Goal: Check status: Check status

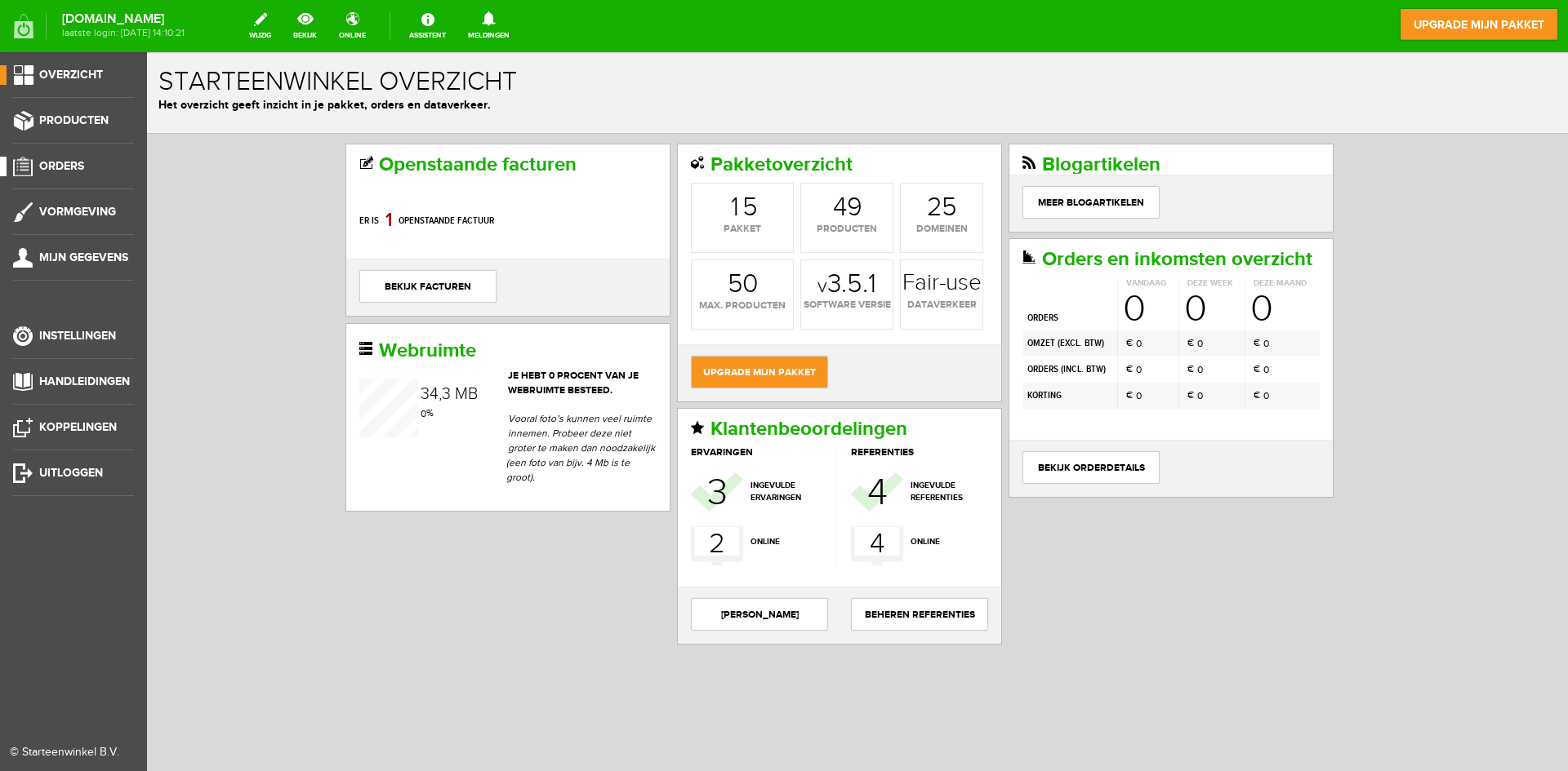
click at [86, 169] on link "Orders" at bounding box center [67, 166] width 134 height 19
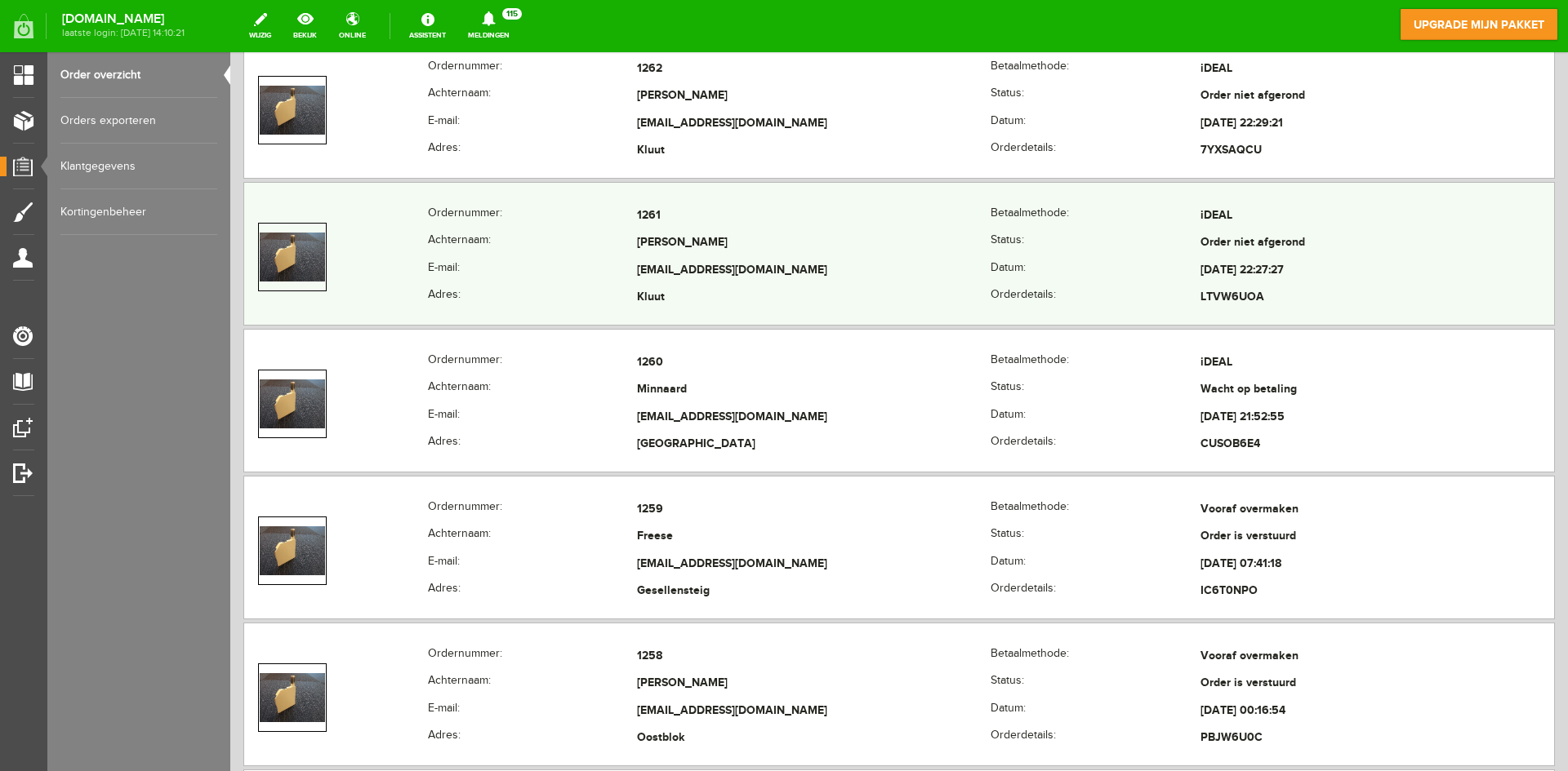
scroll to position [1714, 0]
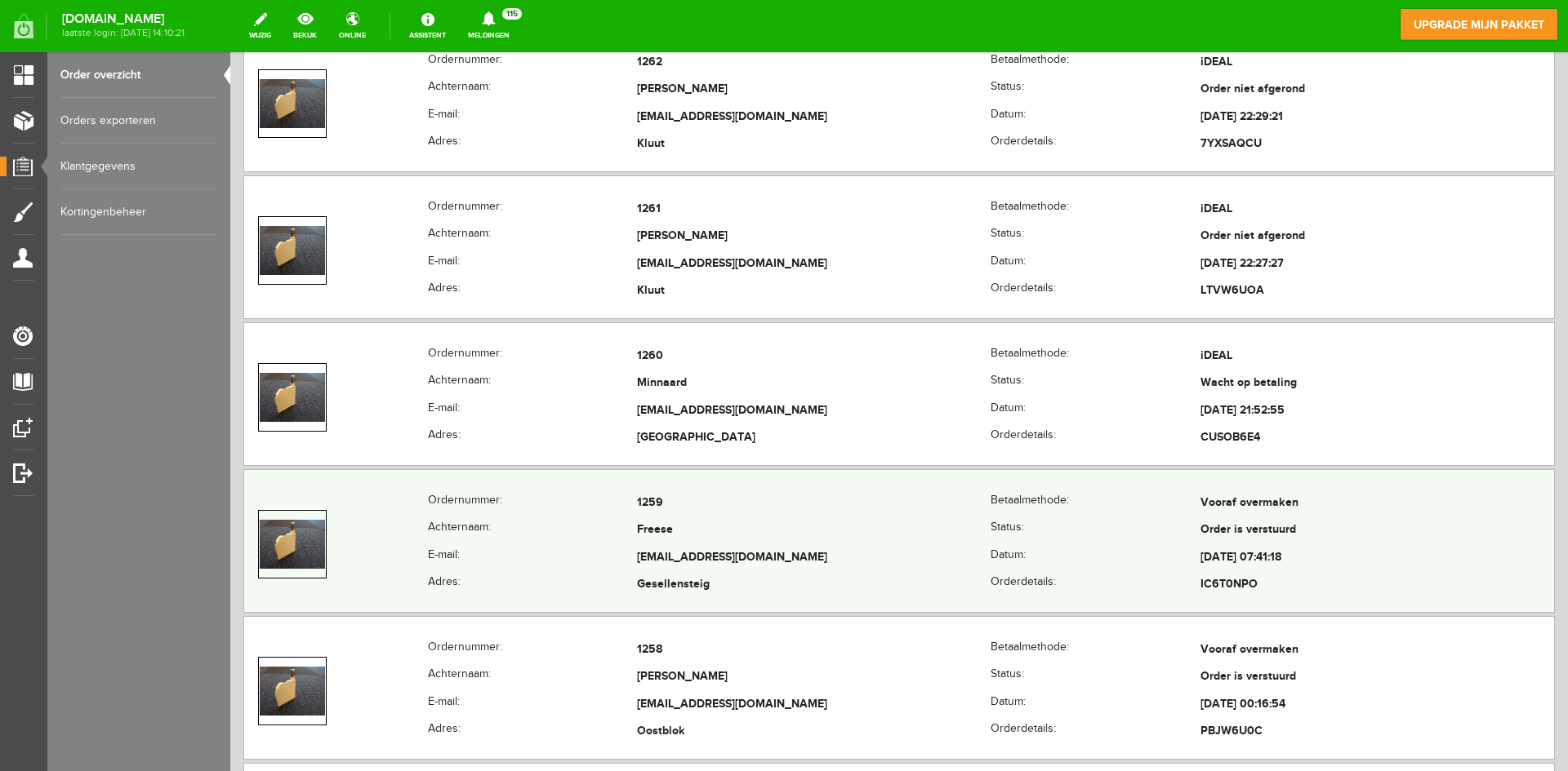
click at [819, 542] on td "Freese" at bounding box center [814, 531] width 354 height 28
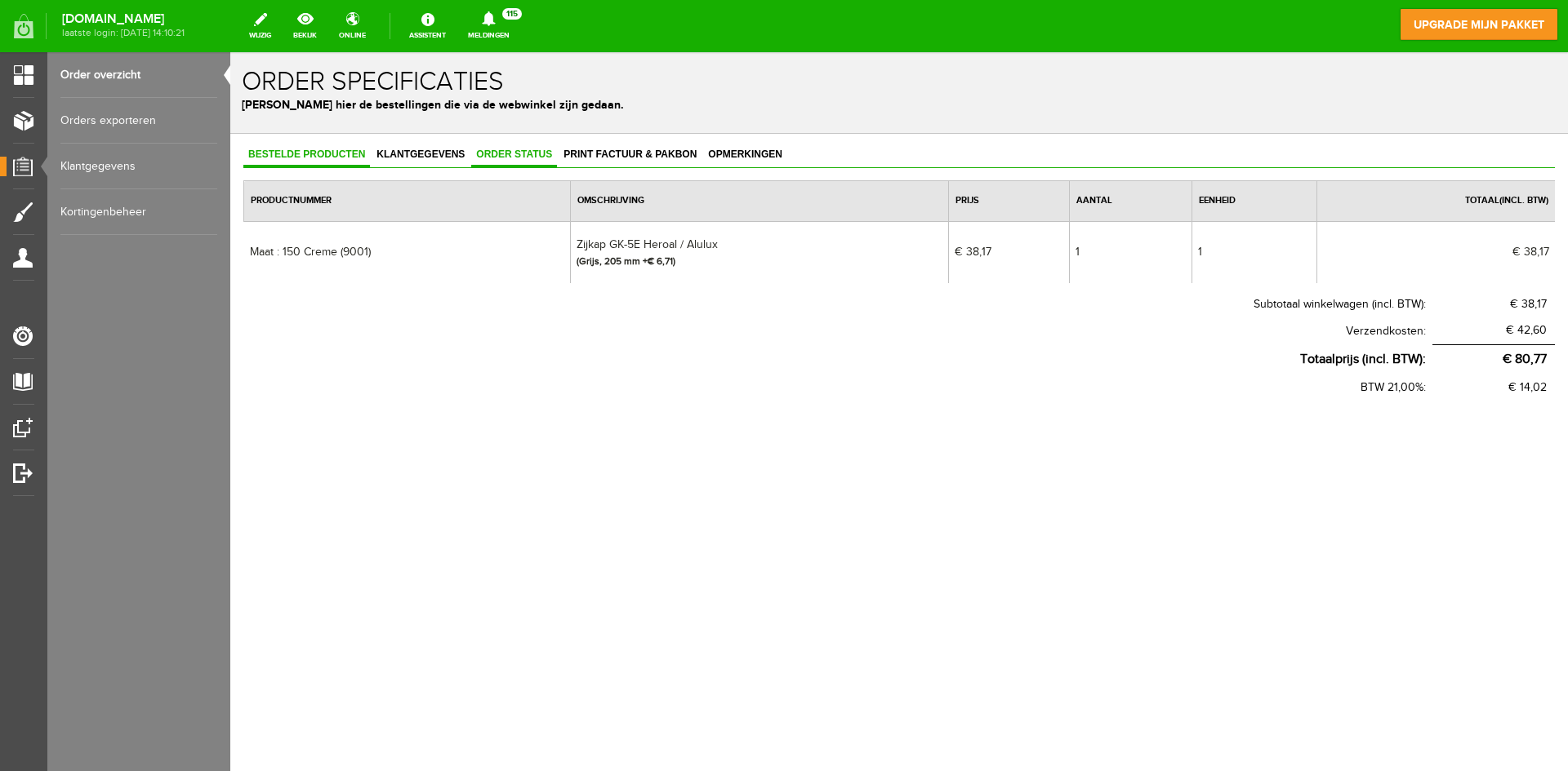
click at [516, 153] on span "Order status" at bounding box center [514, 155] width 86 height 12
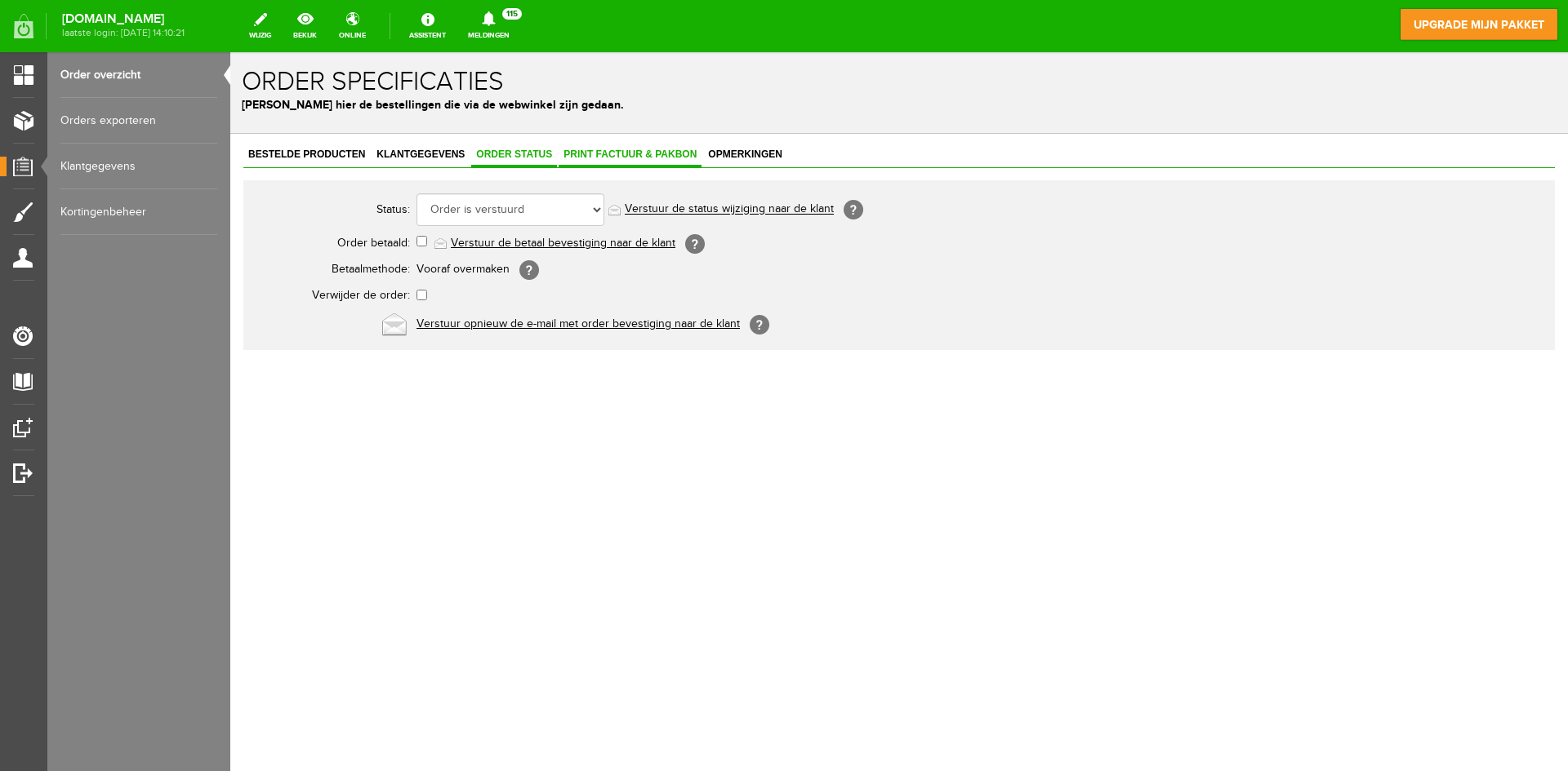
click at [570, 159] on span "Print factuur & pakbon" at bounding box center [630, 155] width 143 height 12
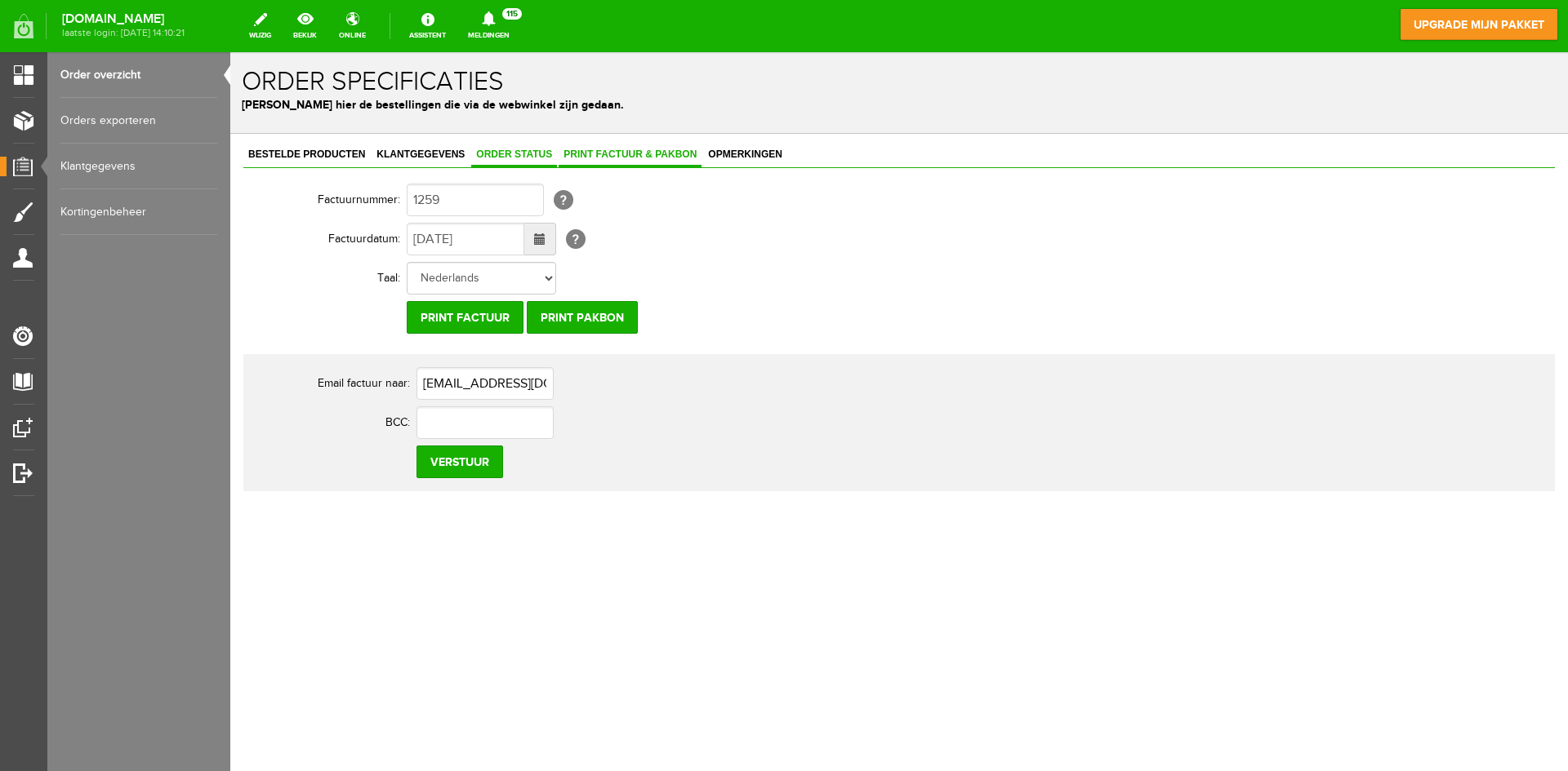
click at [498, 163] on link "Order status" at bounding box center [514, 156] width 86 height 24
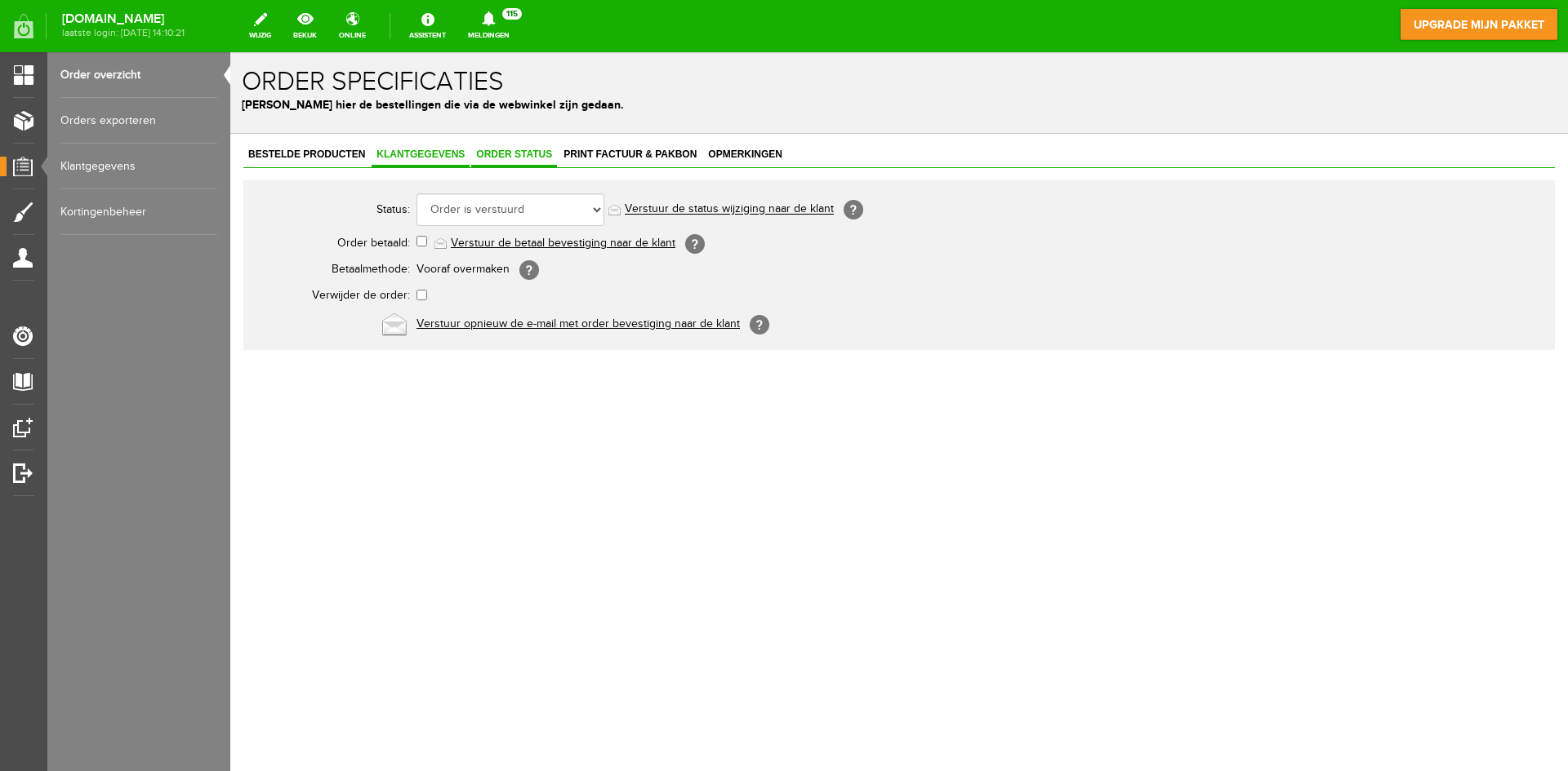
click at [421, 157] on span "Klantgegevens" at bounding box center [421, 155] width 98 height 12
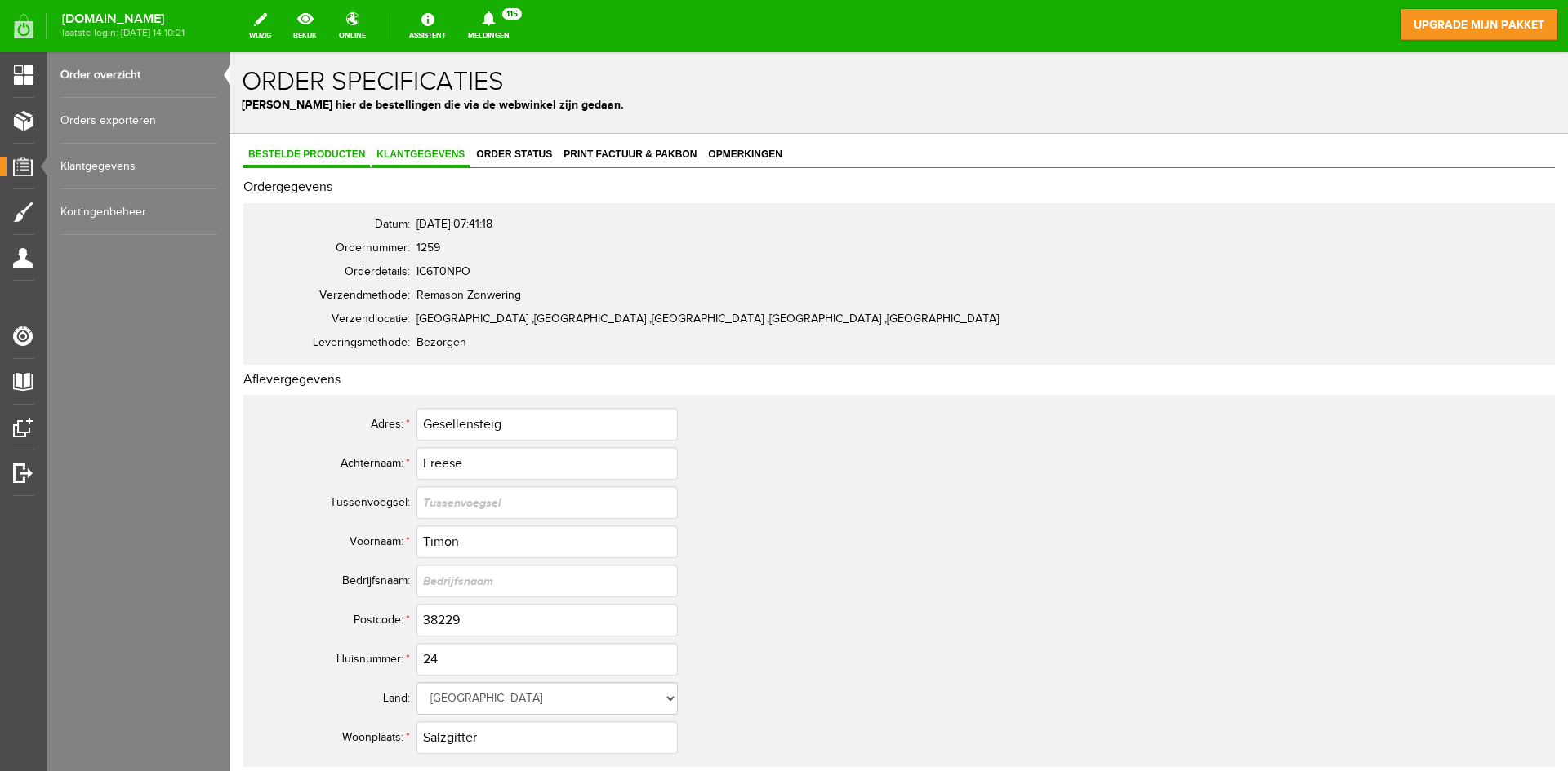
click at [314, 153] on span "Bestelde producten" at bounding box center [306, 155] width 126 height 12
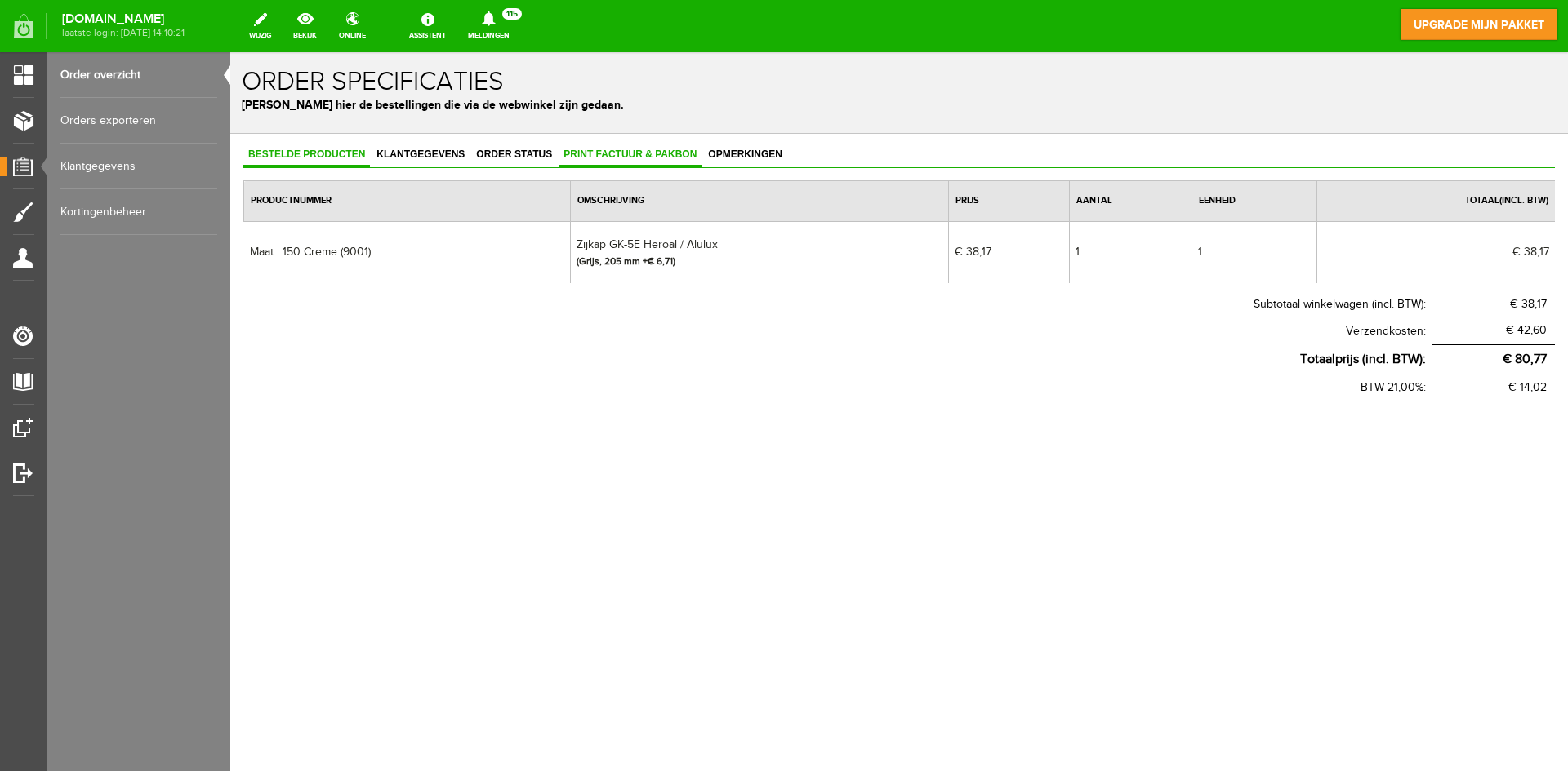
click at [586, 150] on span "Print factuur & pakbon" at bounding box center [630, 155] width 143 height 12
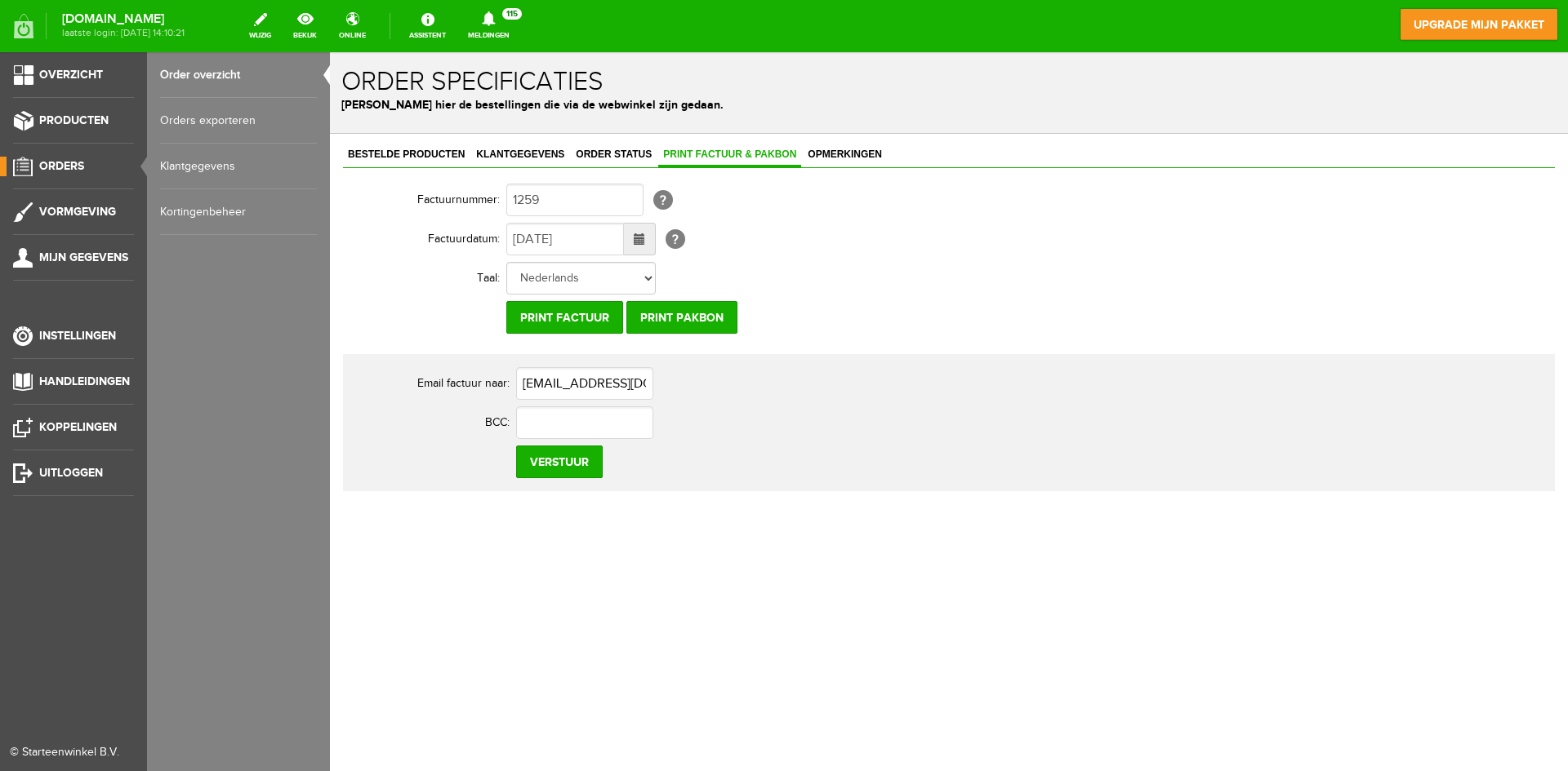
click at [58, 169] on span "Orders" at bounding box center [61, 166] width 45 height 14
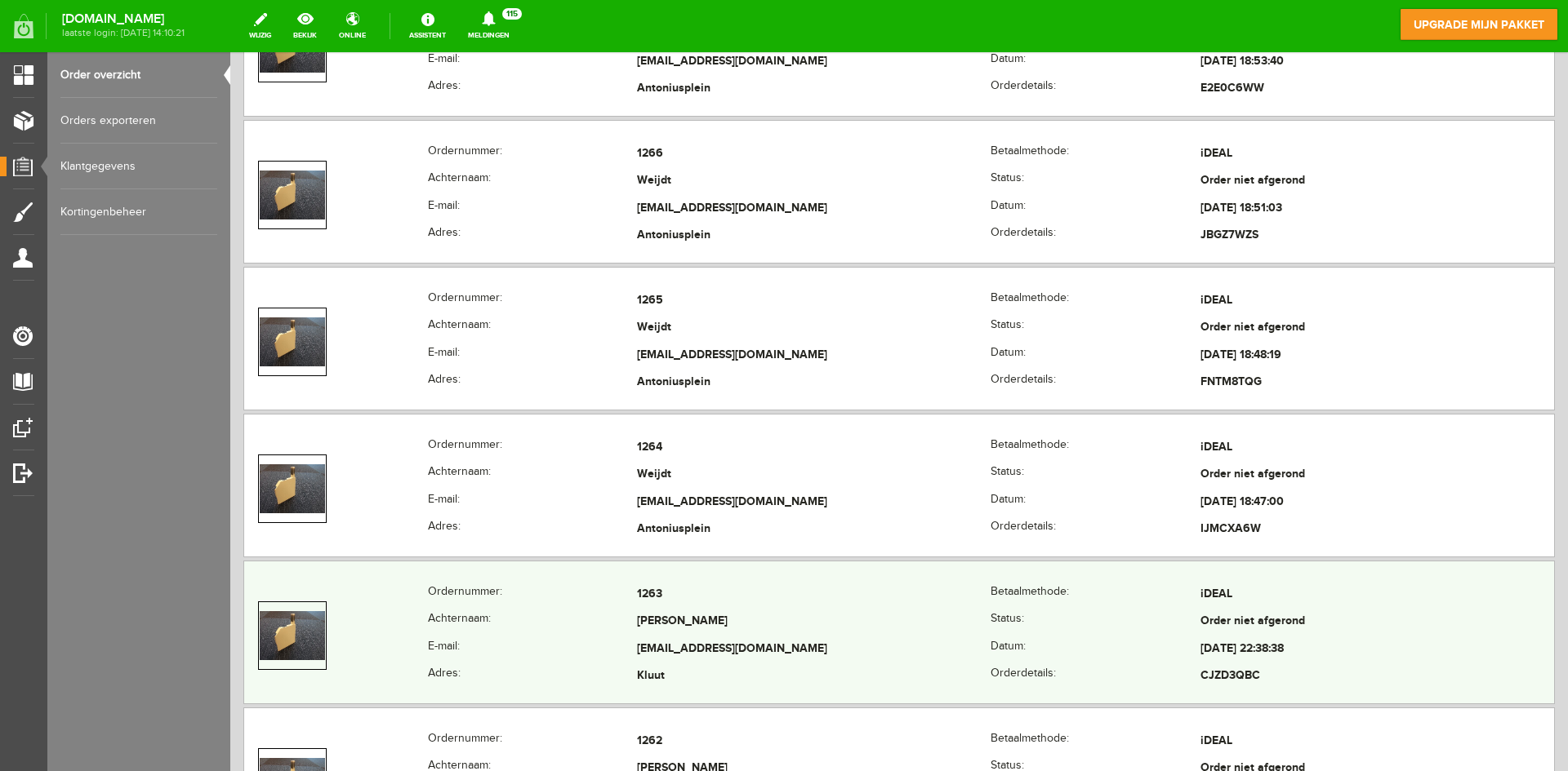
scroll to position [1061, 0]
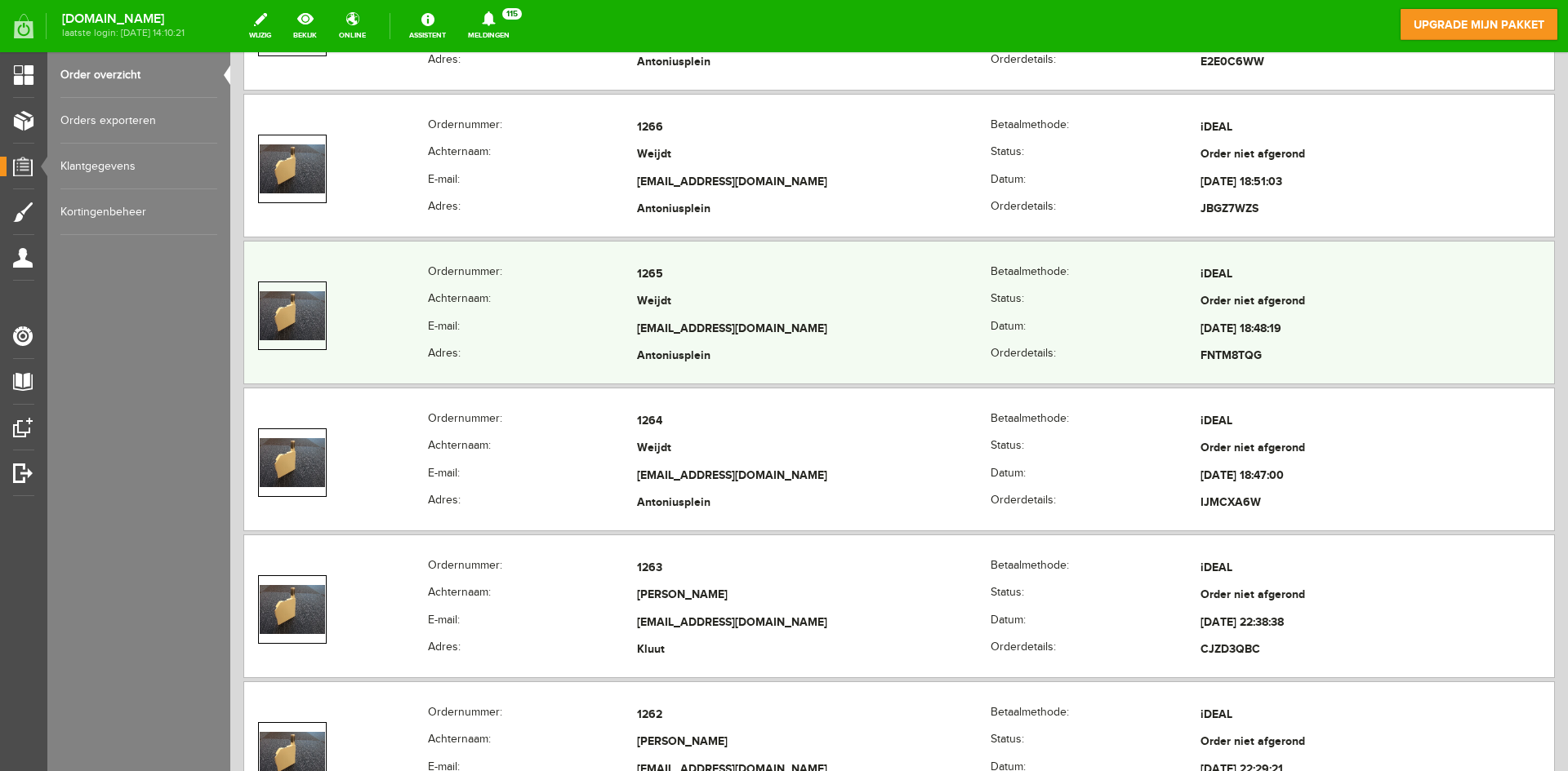
click at [694, 309] on td "Weijdt" at bounding box center [814, 302] width 354 height 28
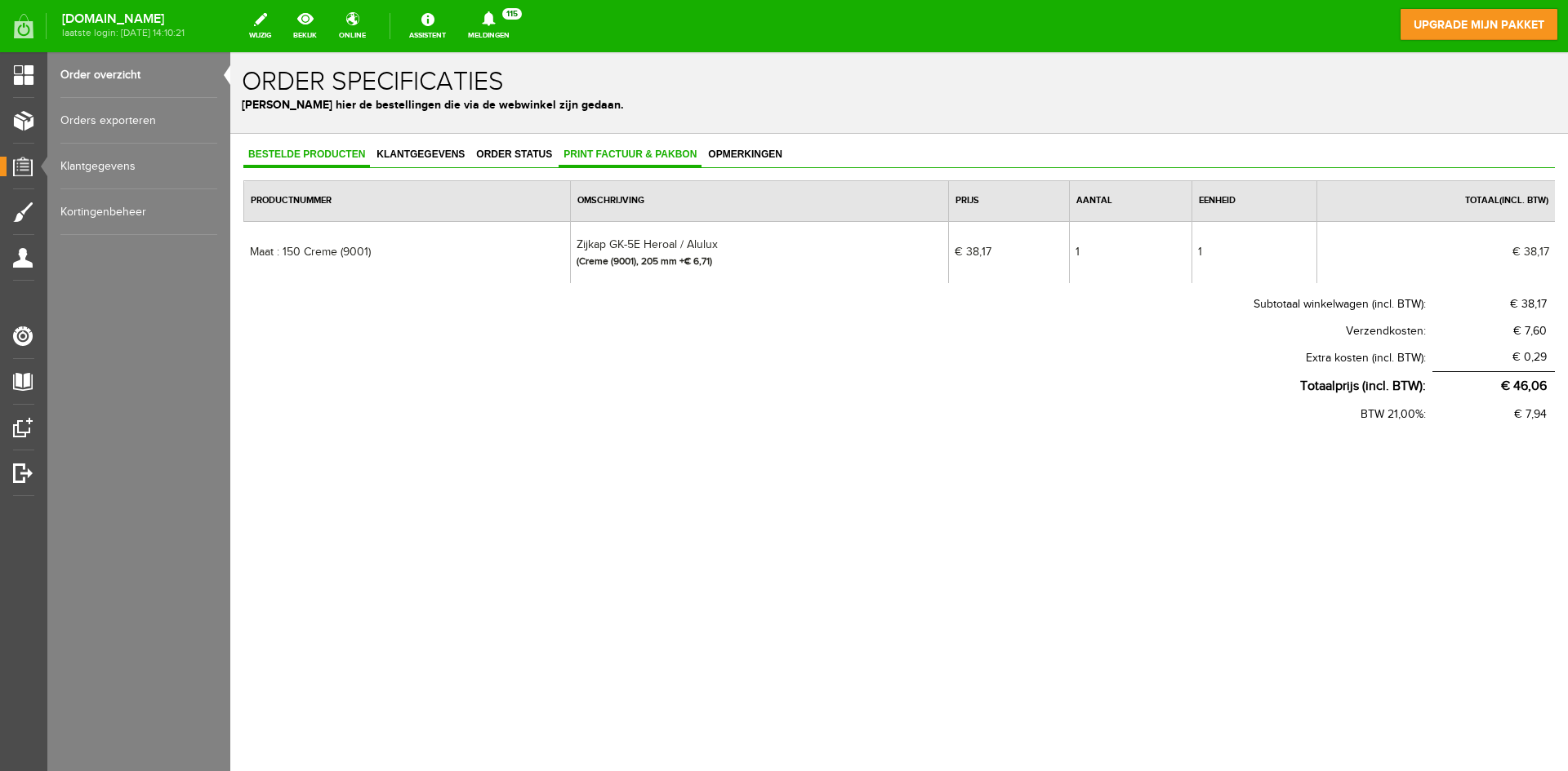
click at [651, 159] on span "Print factuur & pakbon" at bounding box center [630, 155] width 143 height 12
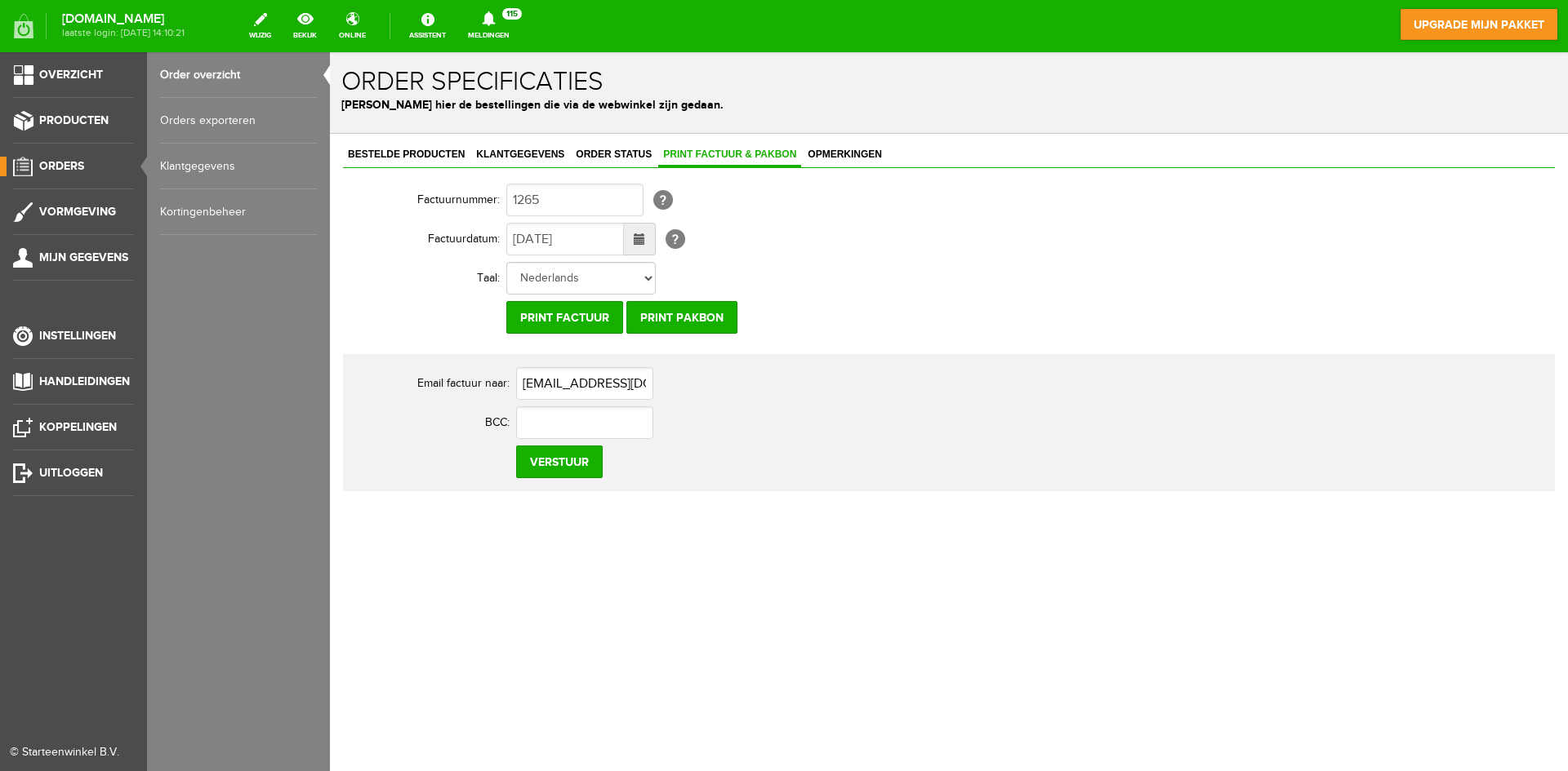
click at [69, 168] on span "Orders" at bounding box center [61, 166] width 45 height 14
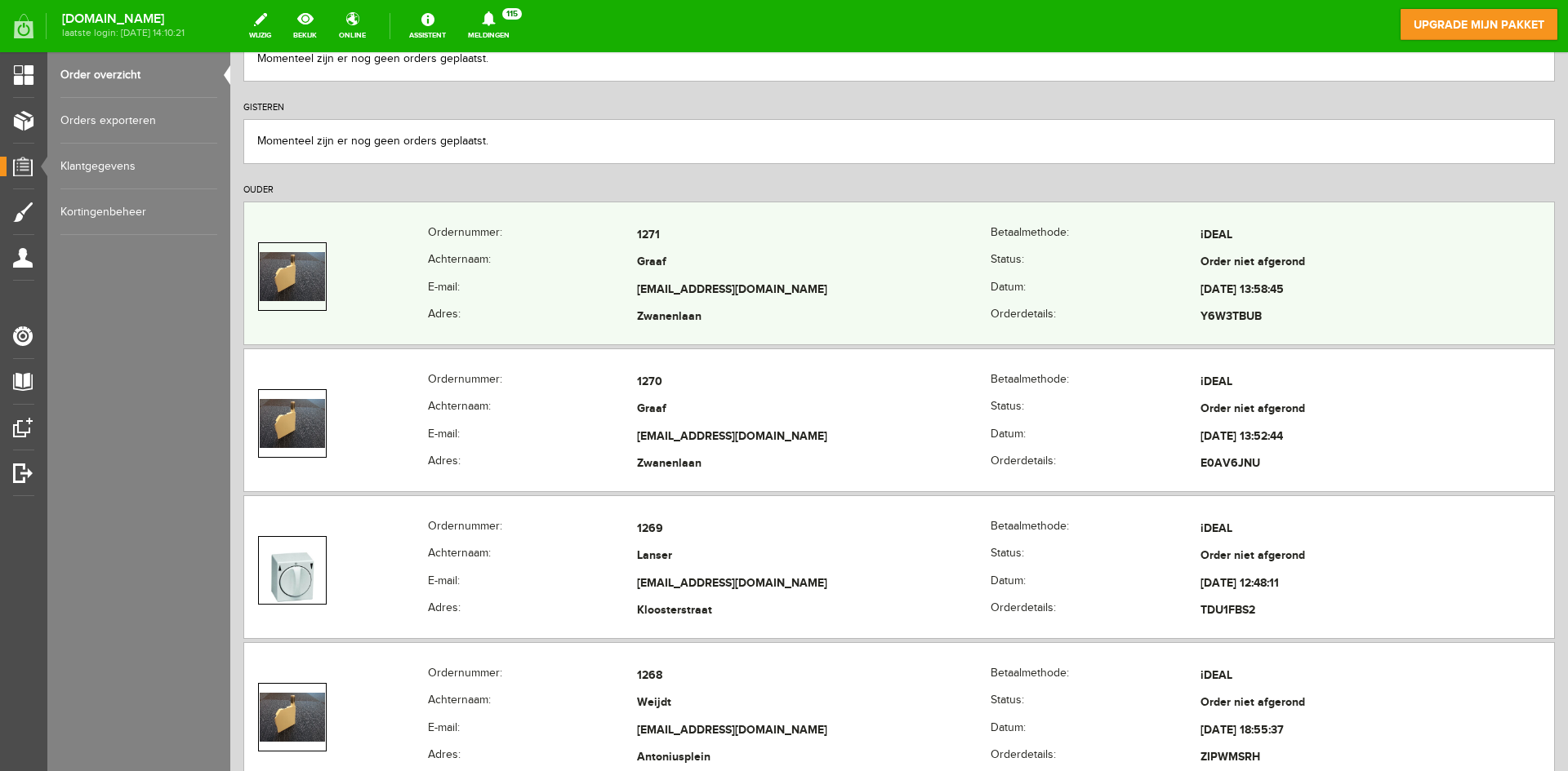
scroll to position [245, 0]
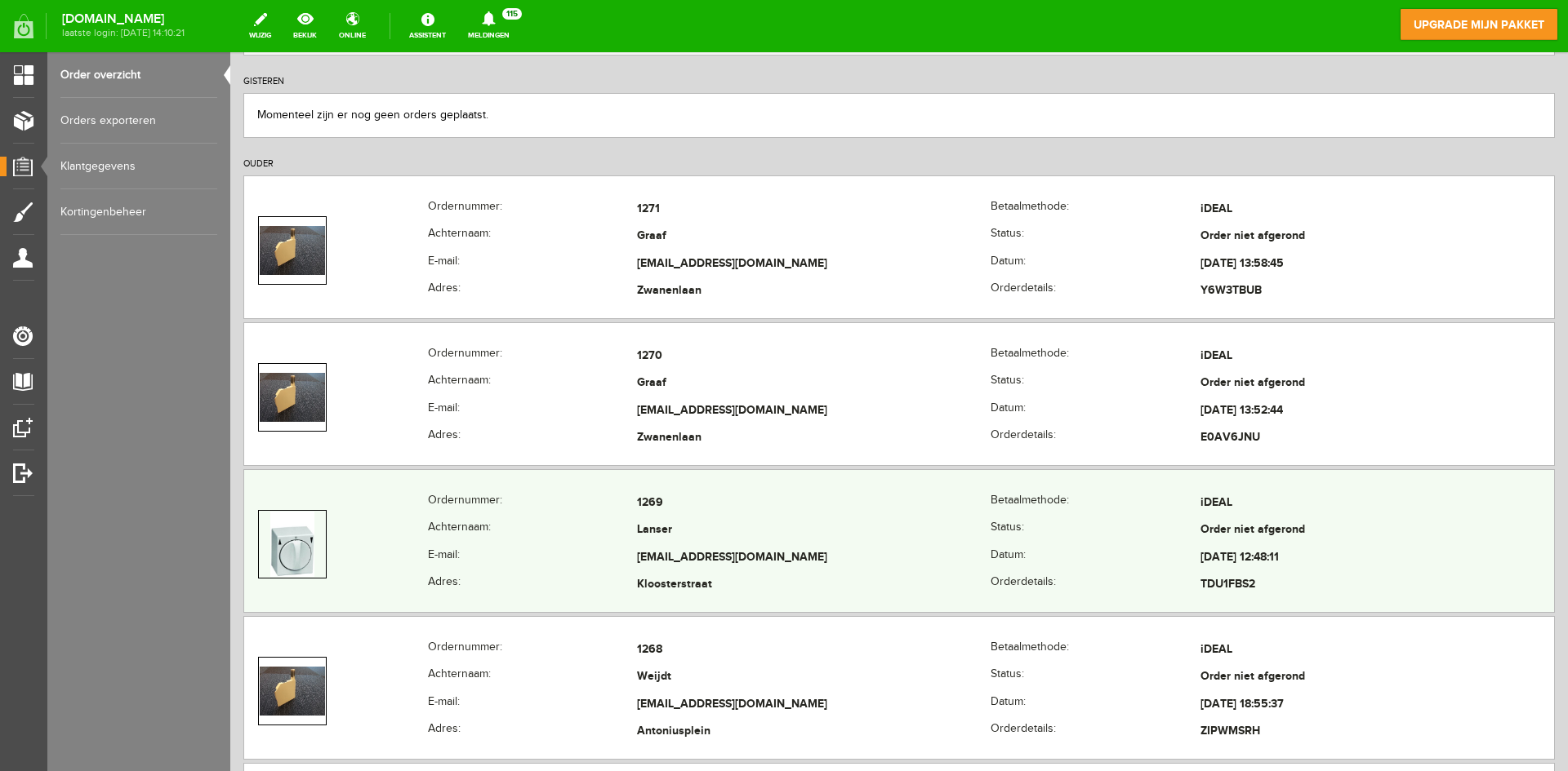
click at [694, 539] on td "Lanser" at bounding box center [814, 531] width 354 height 28
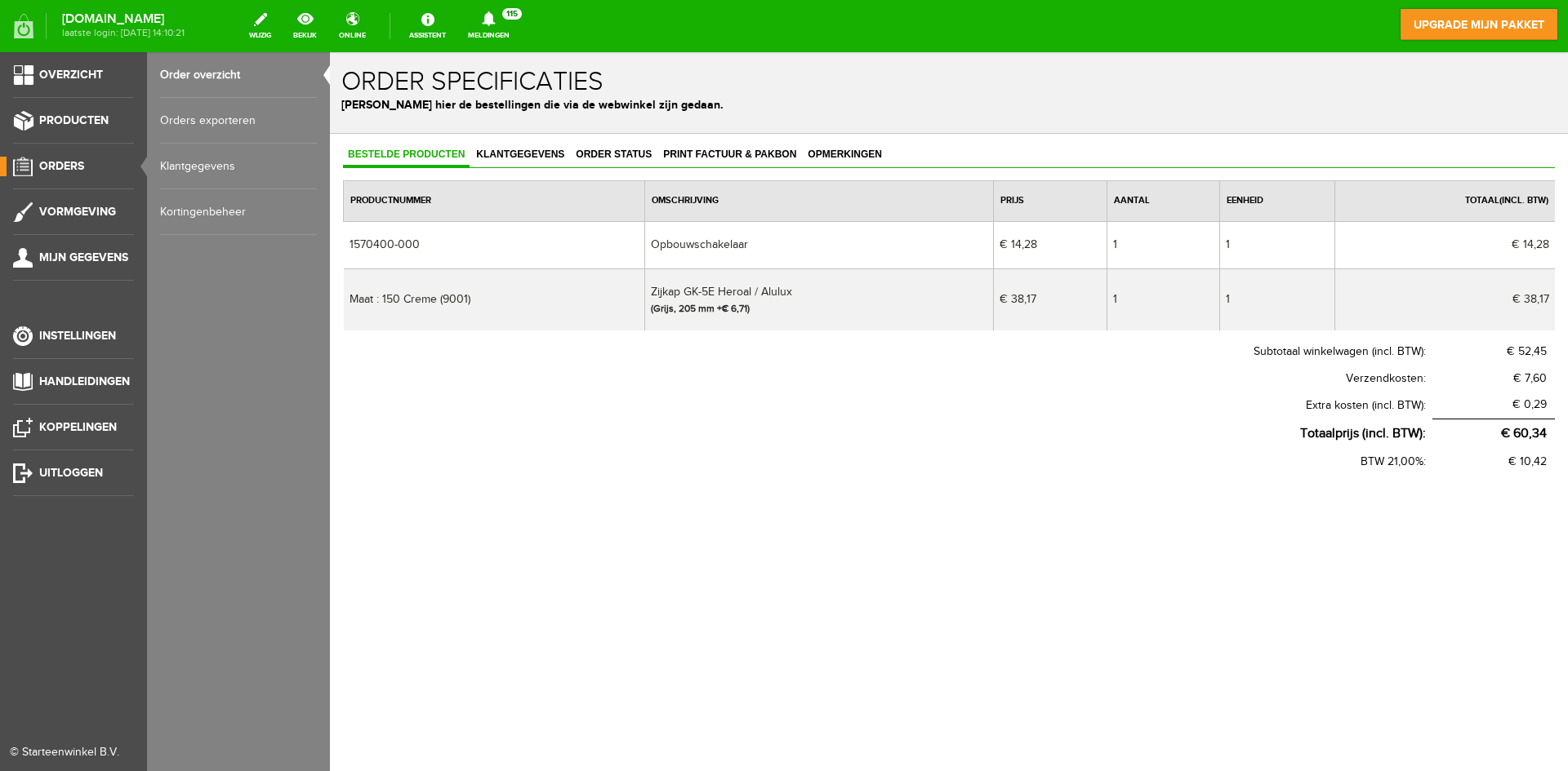
click at [75, 160] on span "Orders" at bounding box center [61, 166] width 45 height 14
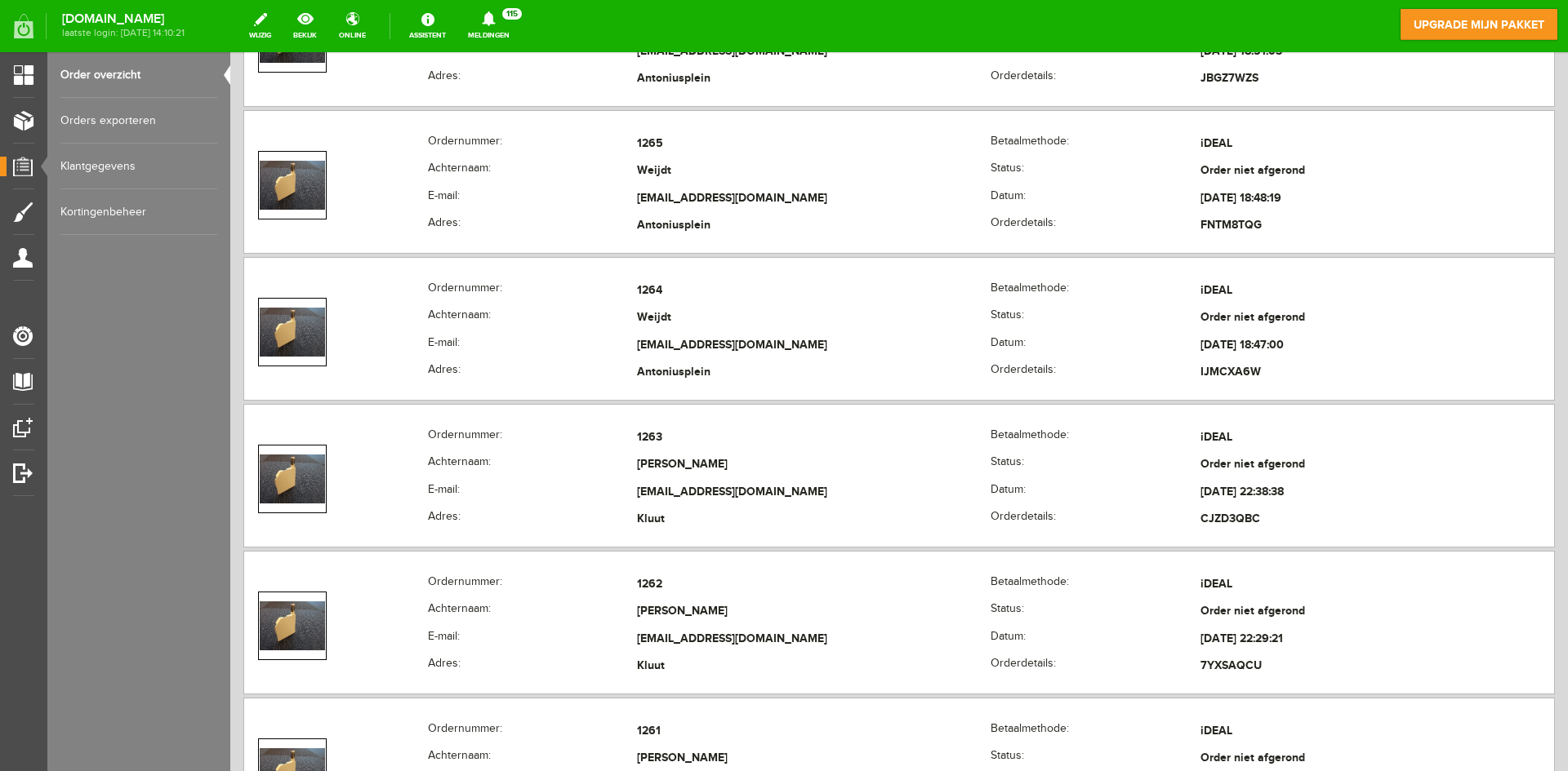
scroll to position [956, 0]
